Goal: Task Accomplishment & Management: Manage account settings

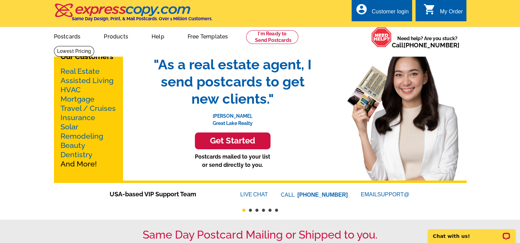
click at [383, 10] on div "Customer login" at bounding box center [389, 14] width 37 height 10
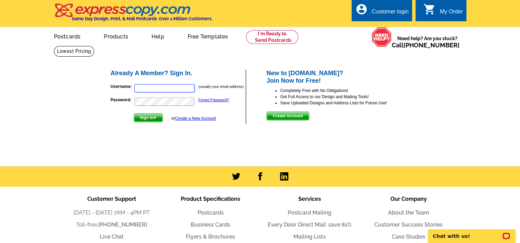
type input "[EMAIL_ADDRESS][DOMAIN_NAME]"
click at [149, 117] on span "Sign In" at bounding box center [148, 118] width 29 height 8
